Goal: Use online tool/utility: Utilize a website feature to perform a specific function

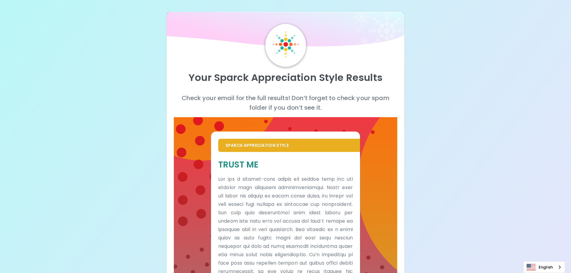
click at [275, 73] on p "Your Sparck Appreciation Style Results" at bounding box center [286, 78] width 224 height 12
click at [275, 74] on p "Your Sparck Appreciation Style Results" at bounding box center [286, 78] width 224 height 12
click at [218, 79] on p "Your Sparck Appreciation Style Results" at bounding box center [286, 78] width 224 height 12
click at [266, 49] on div at bounding box center [285, 45] width 41 height 43
click at [277, 46] on img at bounding box center [285, 44] width 26 height 26
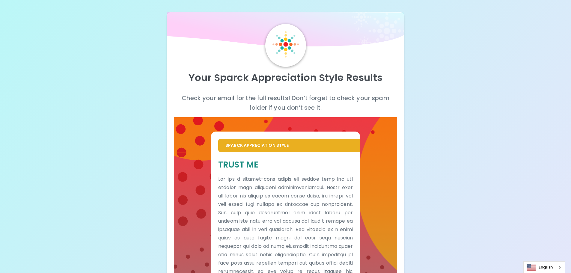
click at [274, 30] on div at bounding box center [285, 45] width 41 height 43
click at [273, 37] on img at bounding box center [285, 44] width 26 height 26
